Goal: Task Accomplishment & Management: Use online tool/utility

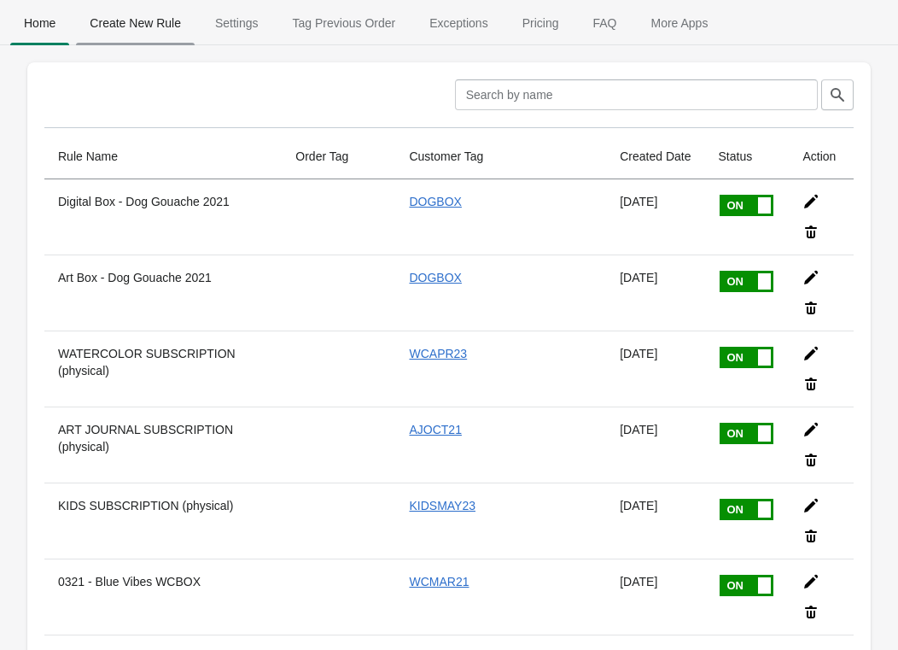
click at [120, 20] on span "Create New Rule" at bounding box center [135, 23] width 119 height 31
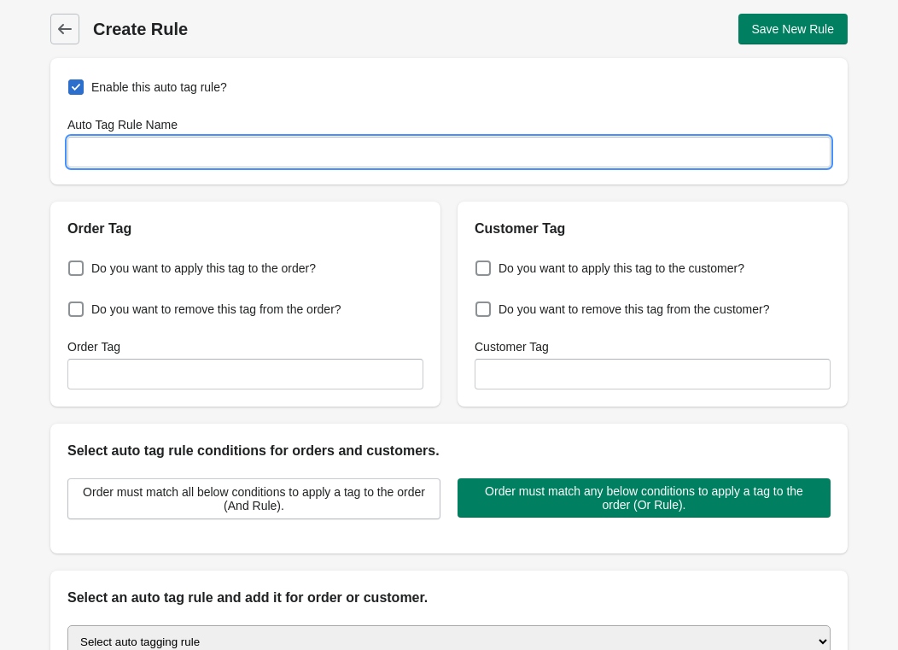
click at [148, 155] on input "Auto Tag Rule Name" at bounding box center [448, 152] width 763 height 31
type input "WCSEP25"
click at [483, 265] on span at bounding box center [482, 267] width 15 height 15
click at [480, 264] on input "Do you want to apply this tag to the customer?" at bounding box center [479, 263] width 1 height 1
checkbox input "true"
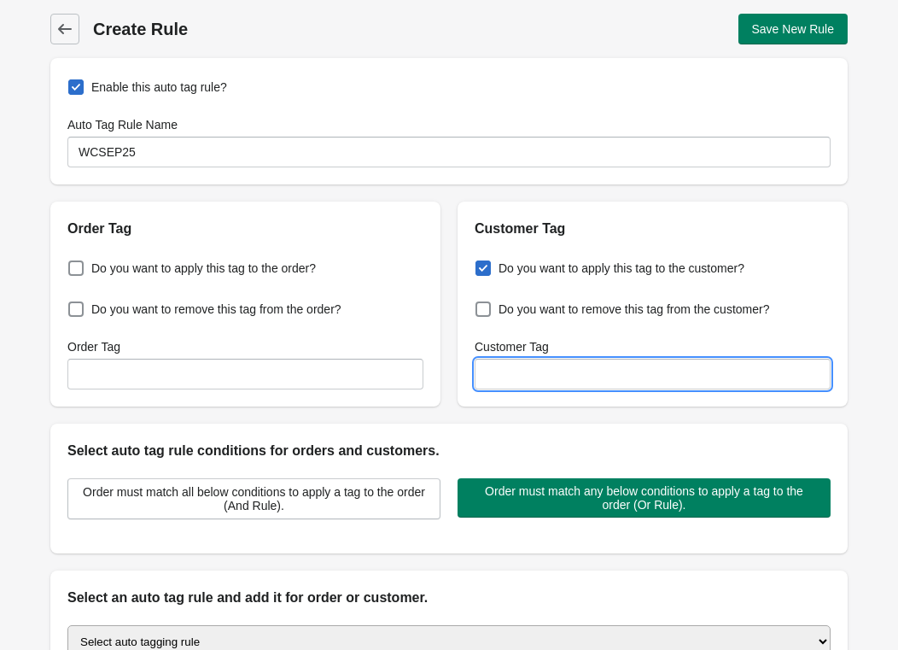
click at [511, 376] on input "Customer Tag" at bounding box center [653, 374] width 356 height 31
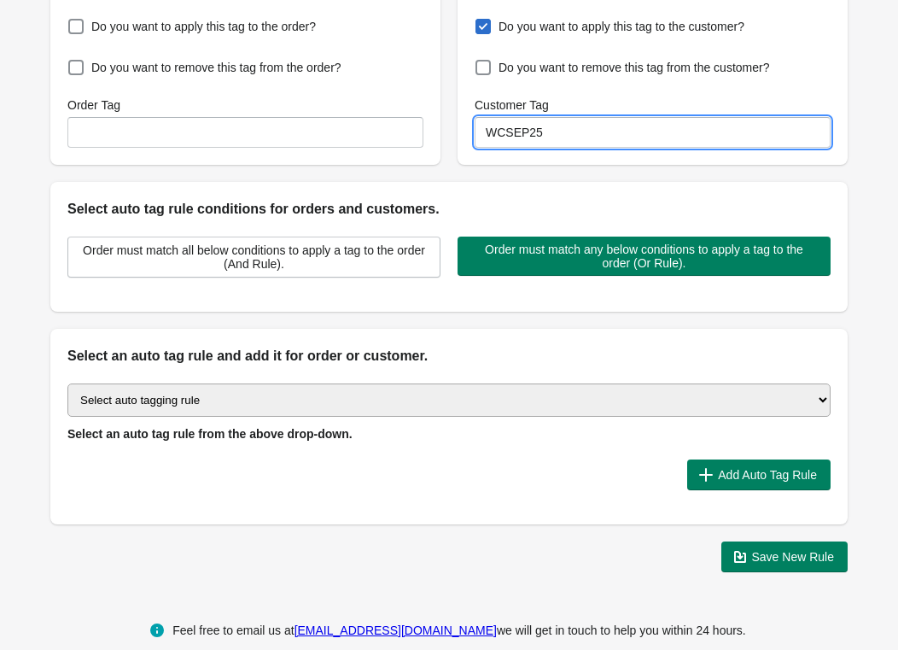
scroll to position [242, 0]
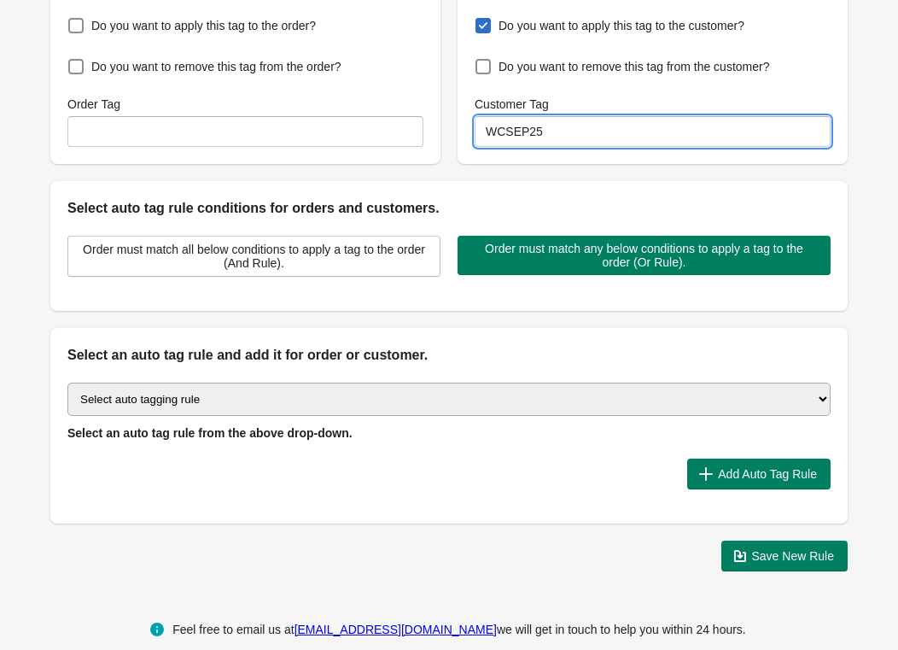
type input "WCSEP25"
